Goal: Find specific page/section: Find specific page/section

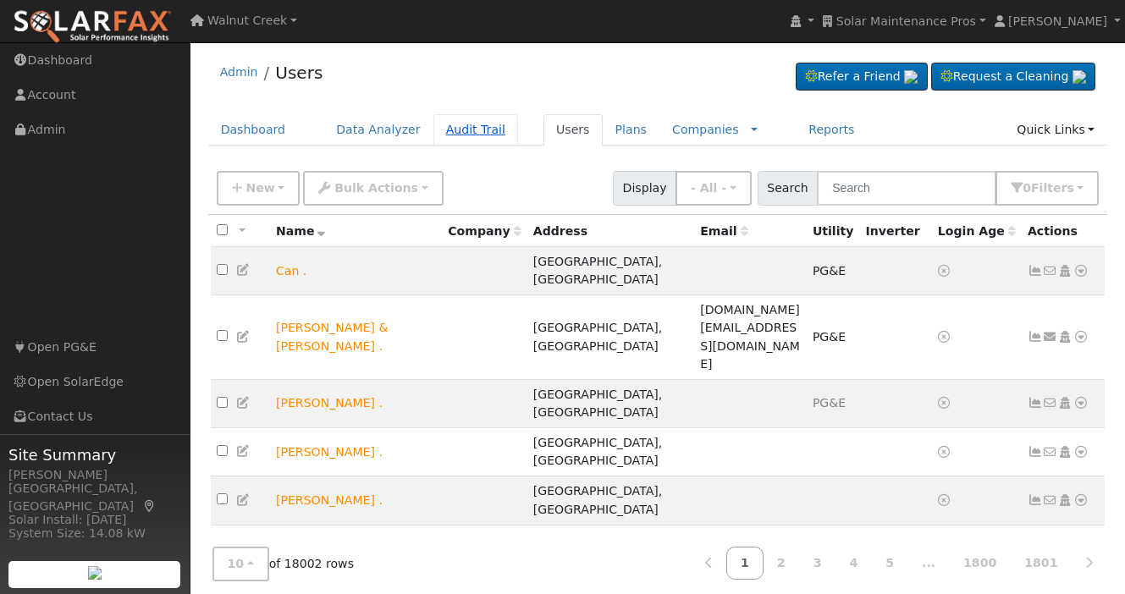
click at [478, 127] on link "Audit Trail" at bounding box center [475, 129] width 85 height 31
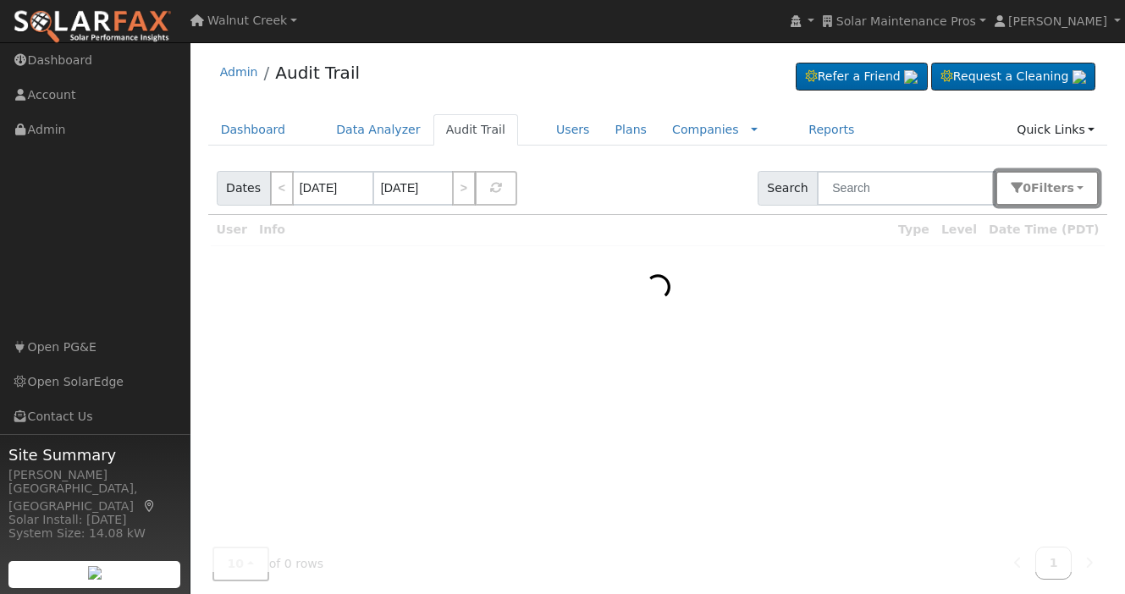
click at [1073, 199] on button "0 Filter s" at bounding box center [1047, 188] width 103 height 35
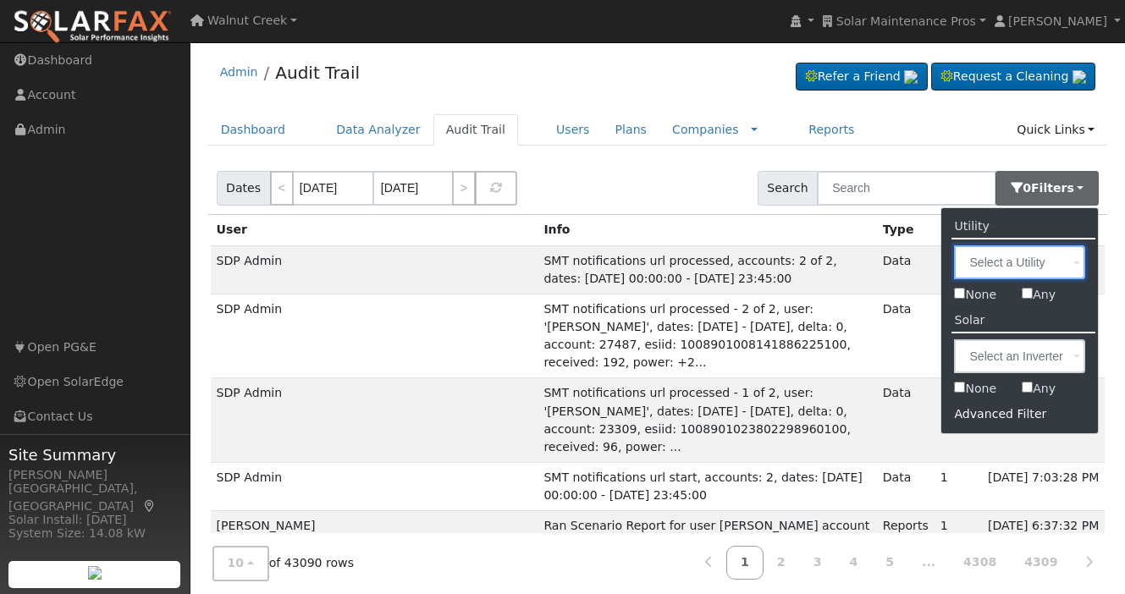
click at [1031, 260] on input "text" at bounding box center [1019, 263] width 131 height 34
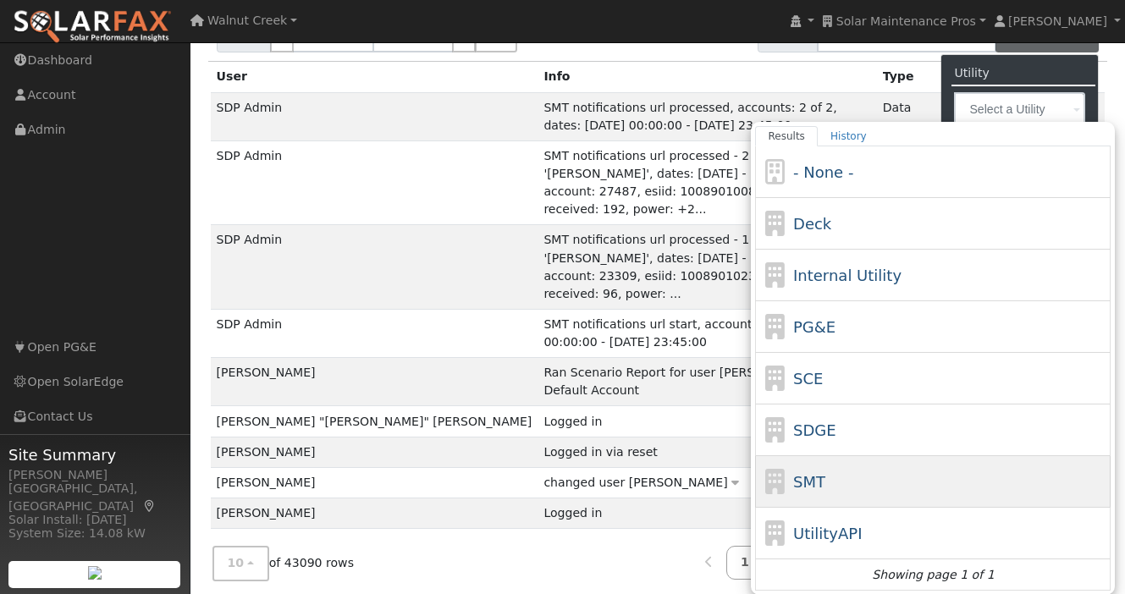
click at [891, 488] on div "SMT" at bounding box center [950, 482] width 314 height 23
click at [0, 0] on input "Results History - None - Deck Internal Utility PG&E SCE SDGE SMT UtilityAPI Sho…" at bounding box center [0, 0] width 0 height 0
type input "SMT"
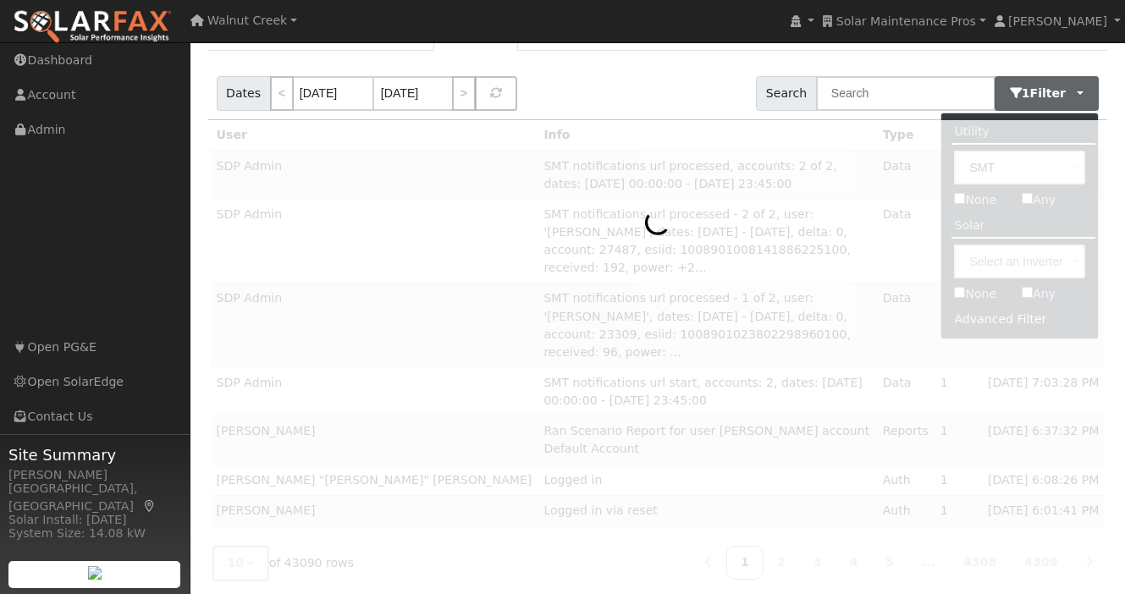
scroll to position [47, 0]
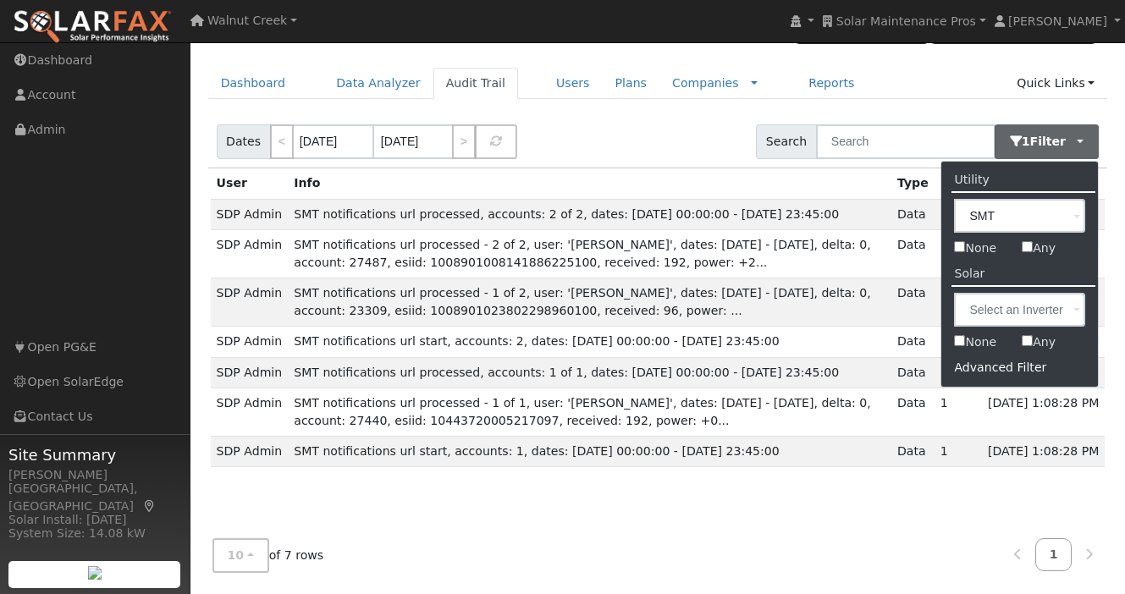
click at [690, 141] on div "Dates < [DATE] [DATE] > Search 1 Filter Utility SMT None Any Solar None Any Adv…" at bounding box center [658, 139] width 906 height 58
